Goal: Task Accomplishment & Management: Use online tool/utility

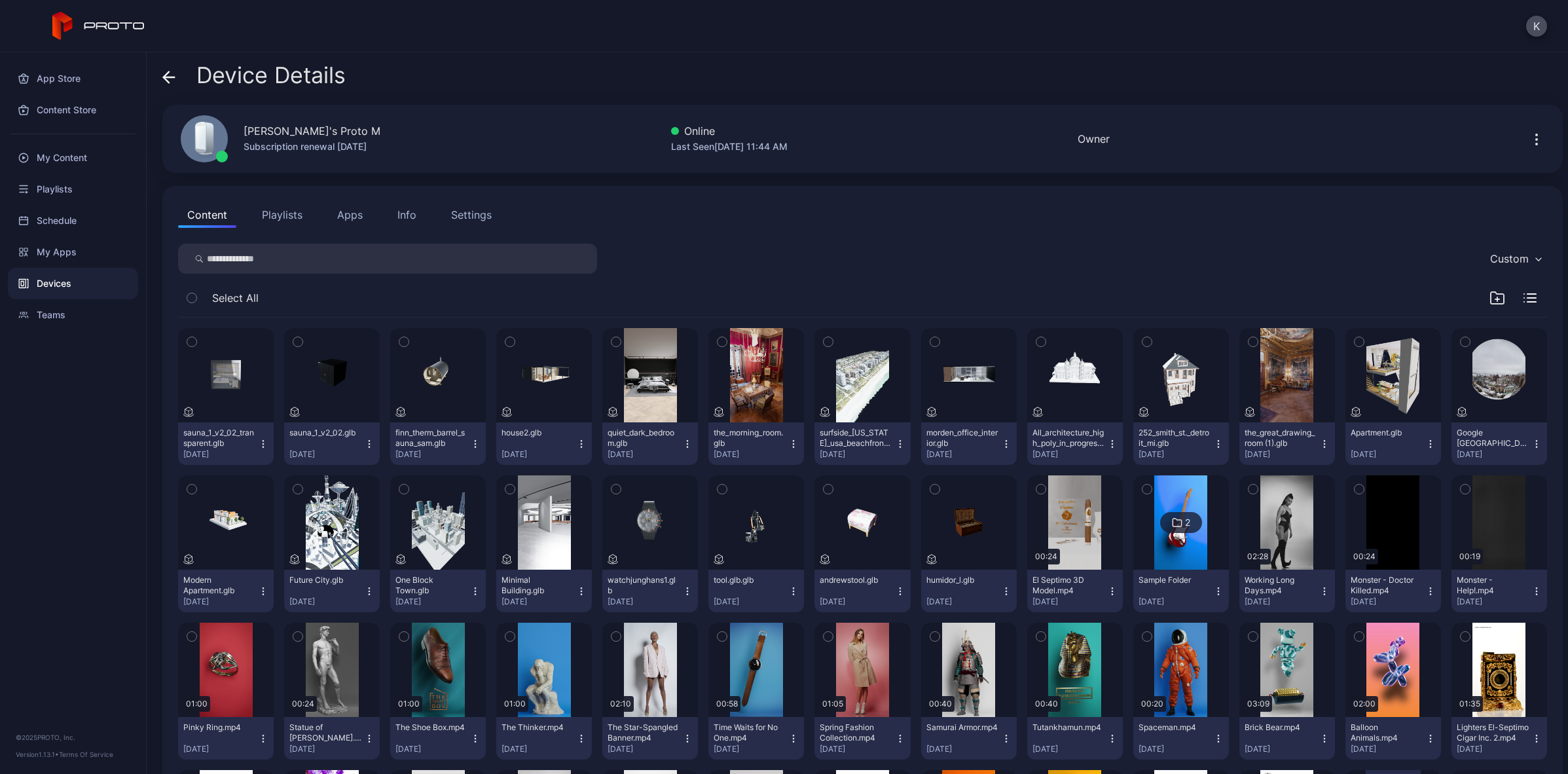
click at [26, 278] on icon at bounding box center [24, 283] width 11 height 11
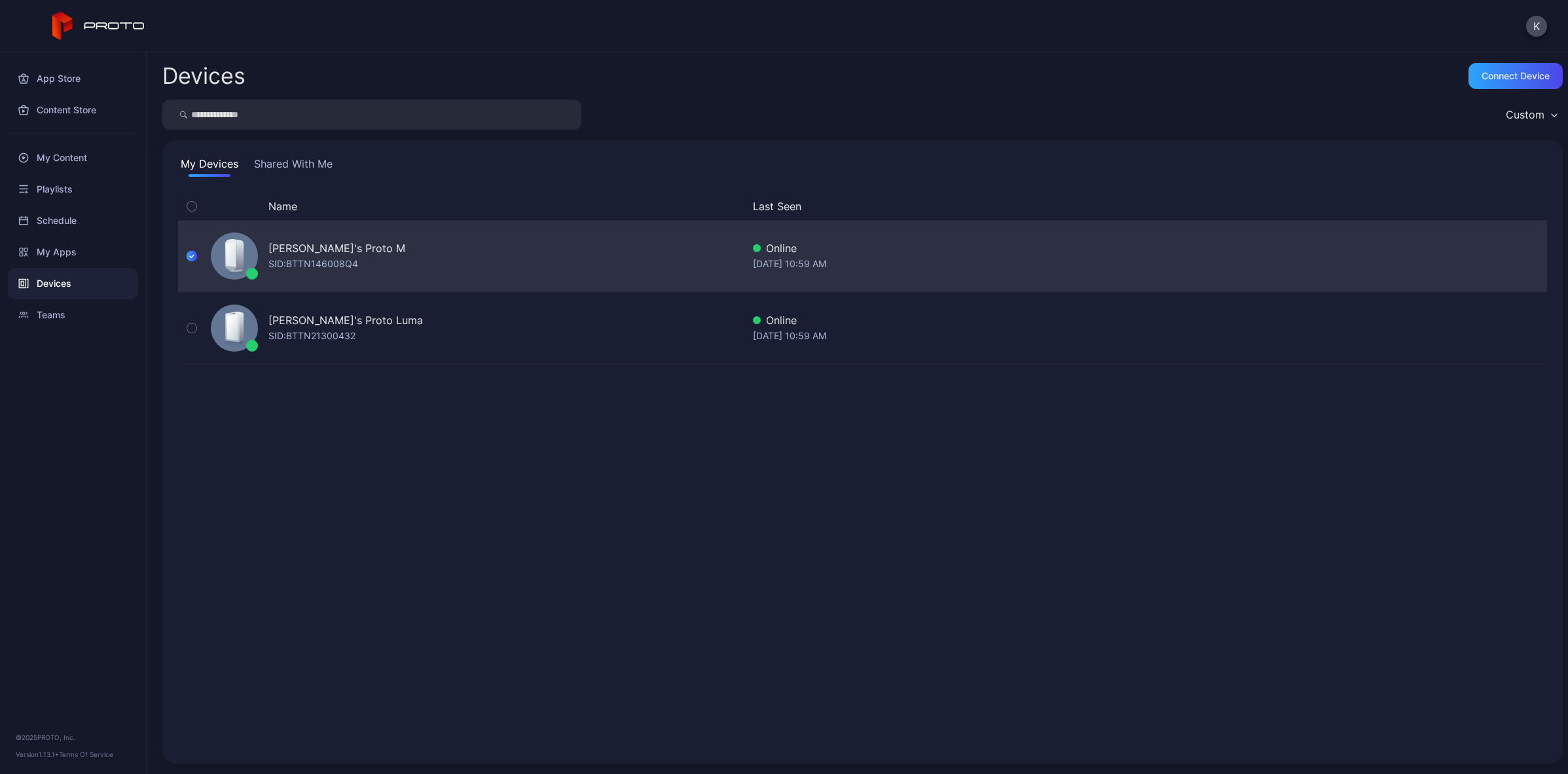
click at [436, 266] on div "[PERSON_NAME]'s Proto M SID: BTTN146008Q4" at bounding box center [474, 256] width 537 height 66
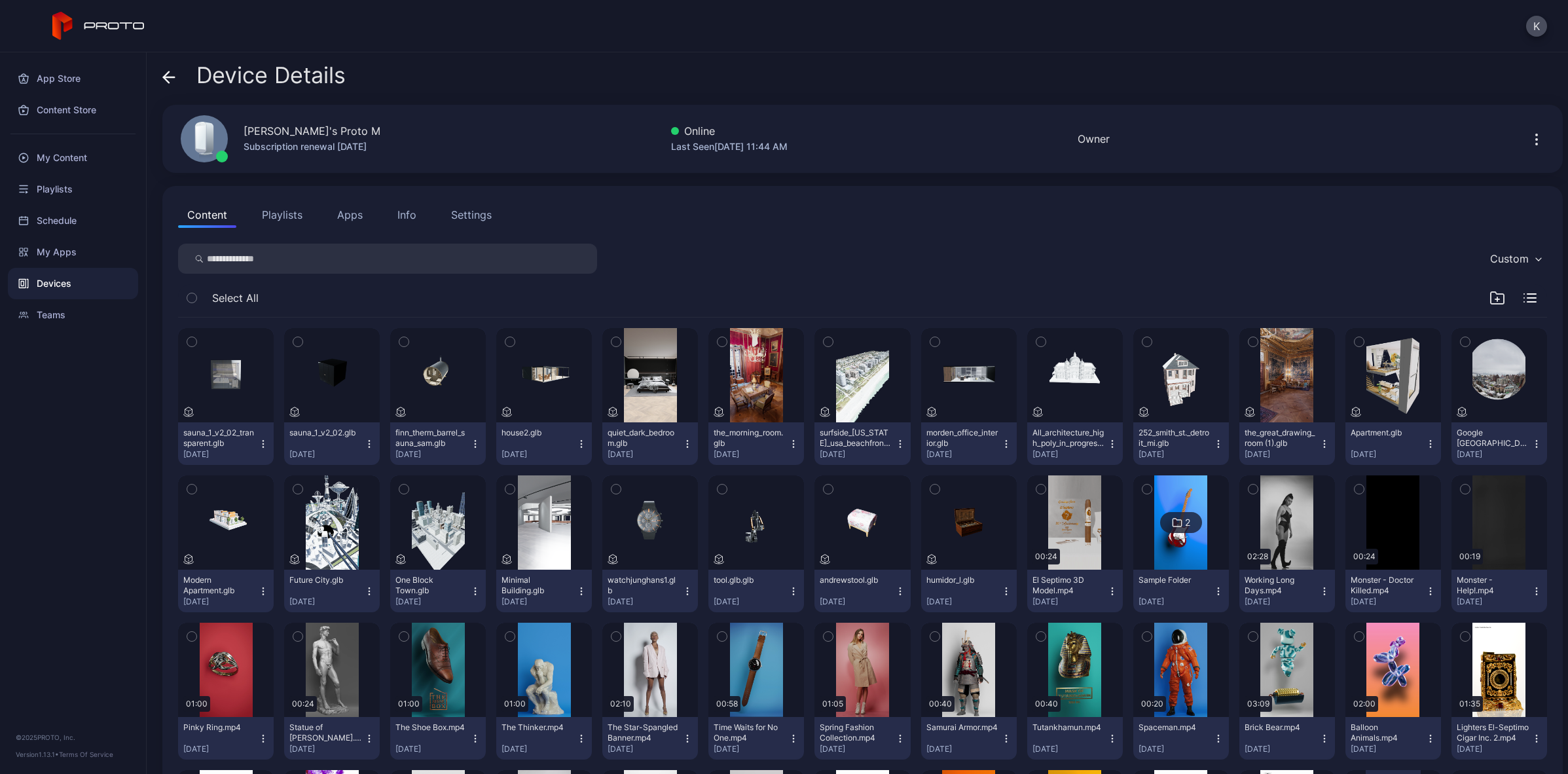
click at [283, 215] on button "Playlists" at bounding box center [282, 214] width 59 height 27
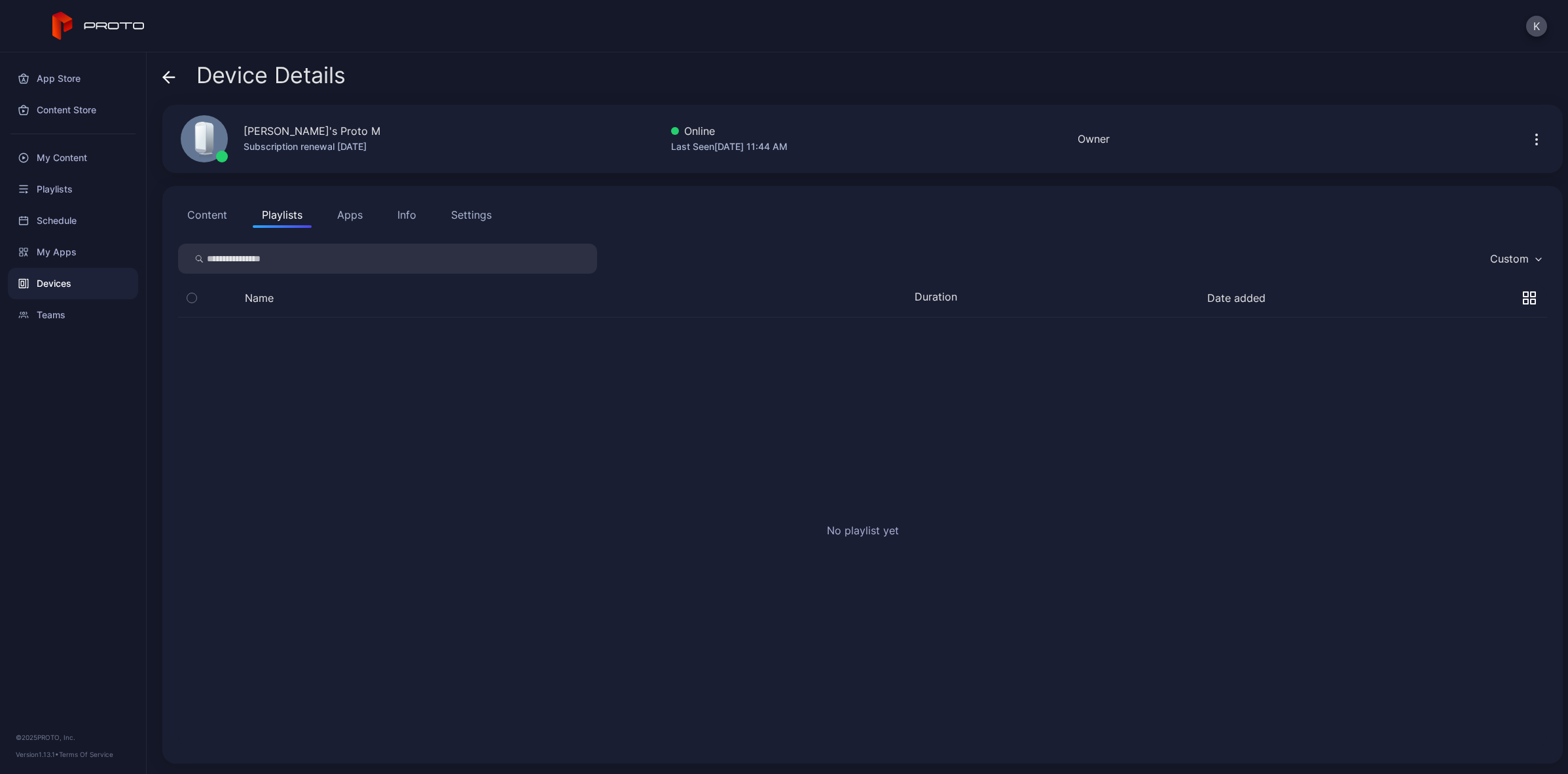
click at [219, 219] on button "Content" at bounding box center [206, 214] width 58 height 27
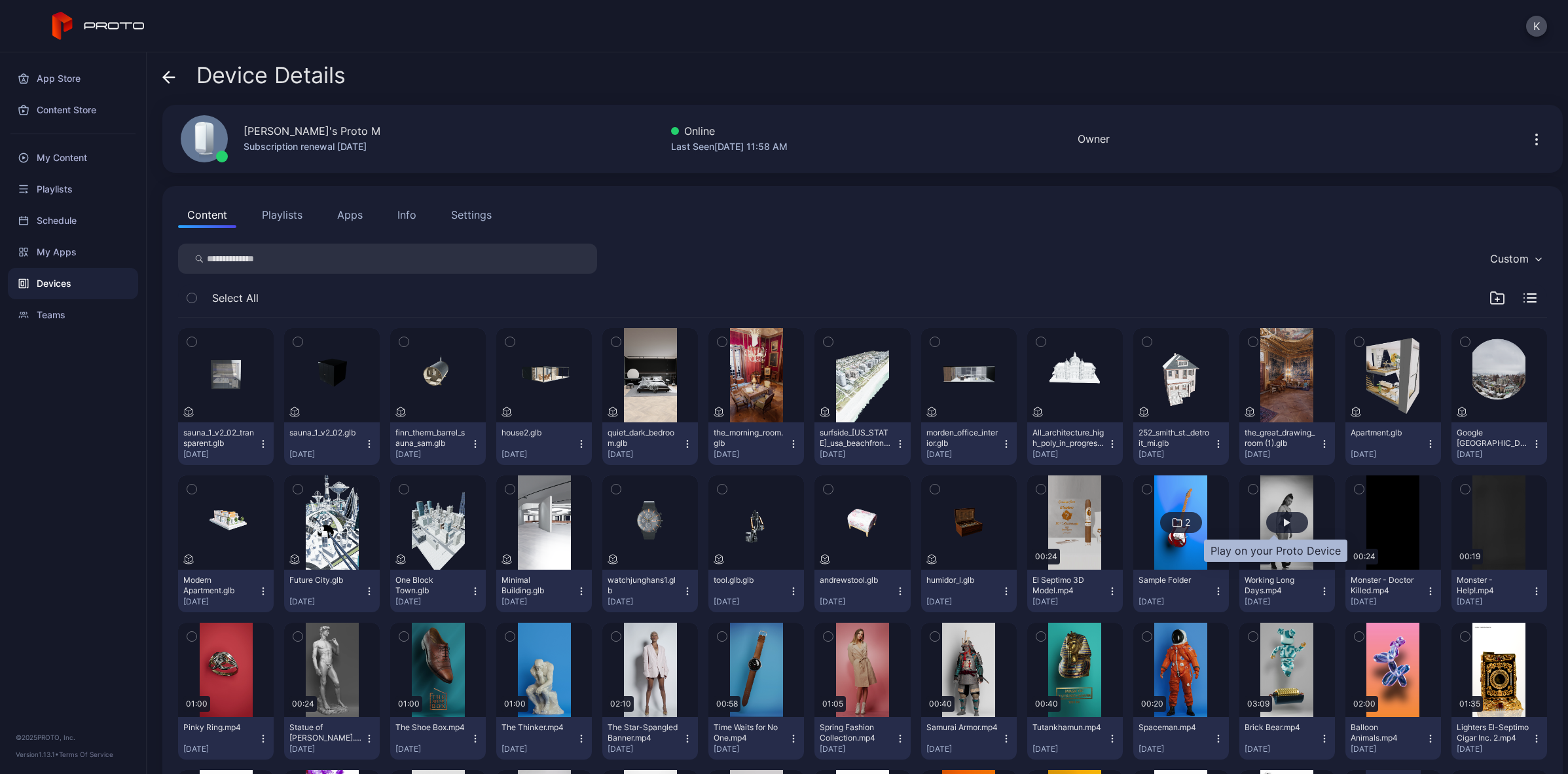
click at [1266, 517] on div "button" at bounding box center [1287, 522] width 42 height 21
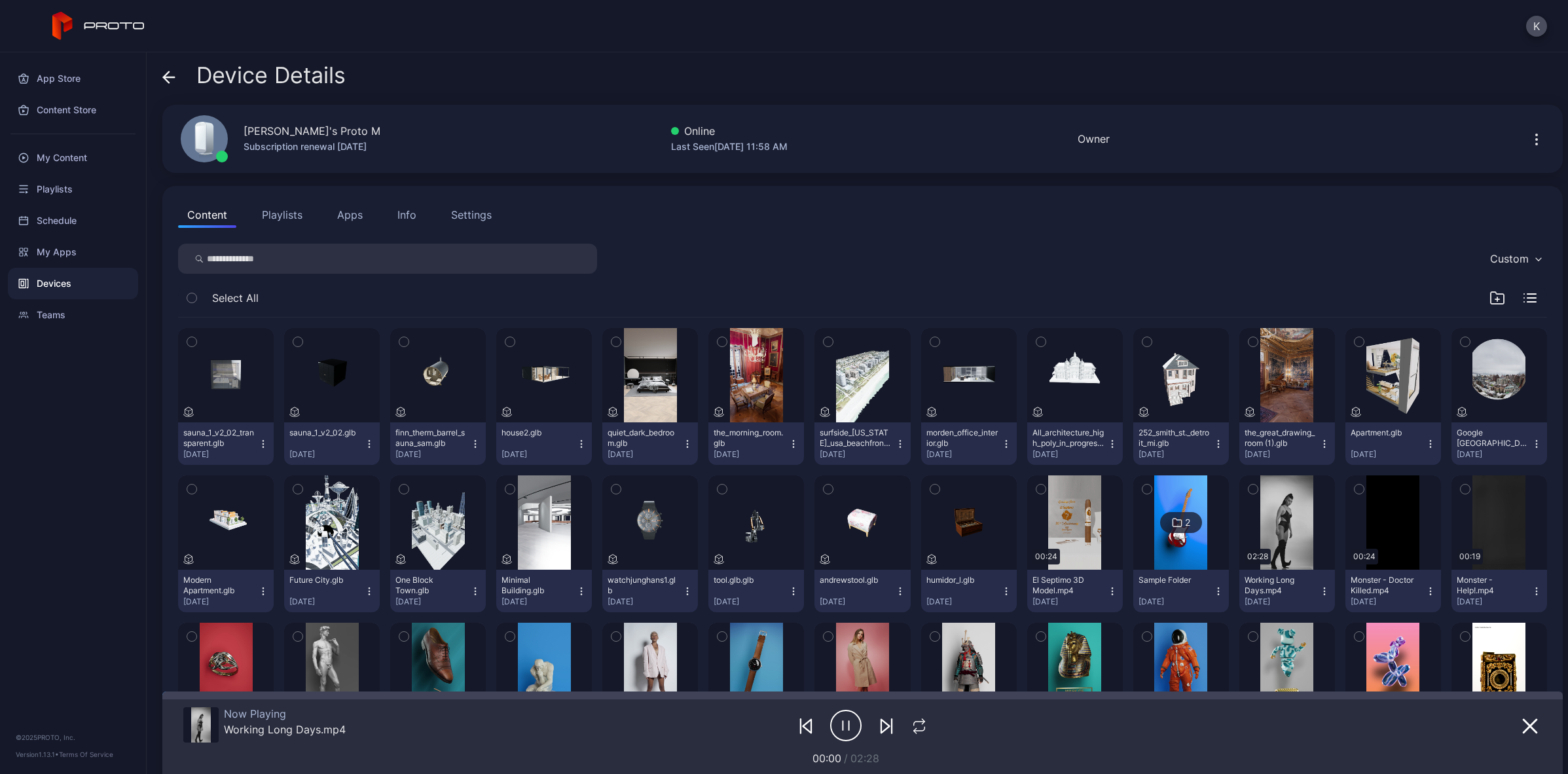
click at [1250, 489] on icon "button" at bounding box center [1251, 490] width 3 height 2
click at [1173, 550] on img at bounding box center [1181, 522] width 53 height 94
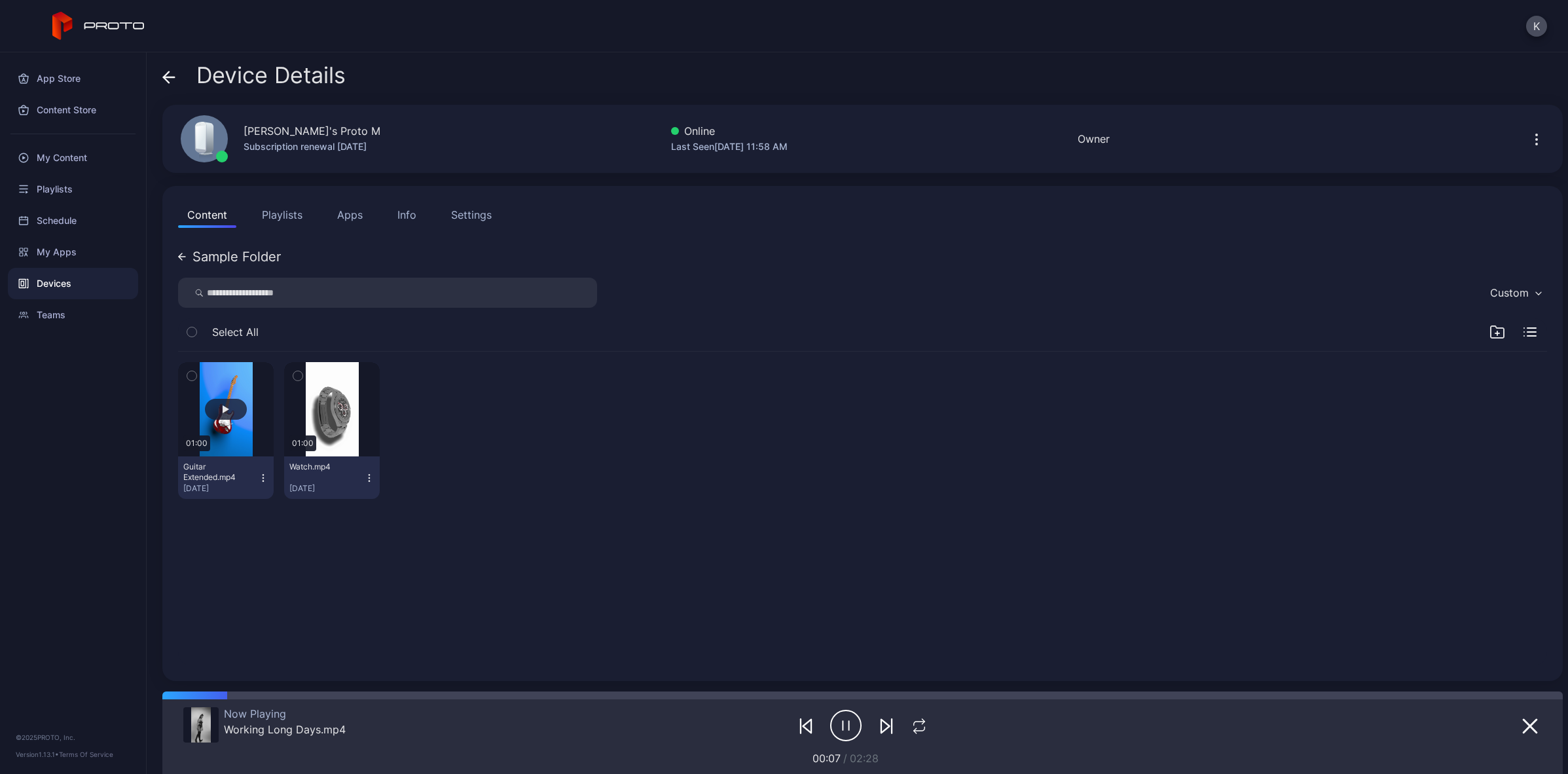
click at [206, 389] on button "button" at bounding box center [225, 409] width 95 height 94
